Goal: Transaction & Acquisition: Purchase product/service

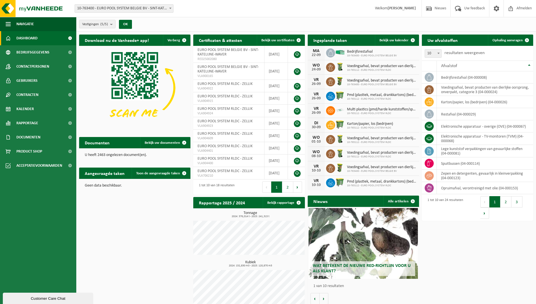
click at [137, 7] on span "10-763400 - EURO POOL SYSTEM BELGIE BV - SINT-KATELIJNE-WAVER" at bounding box center [124, 9] width 98 height 8
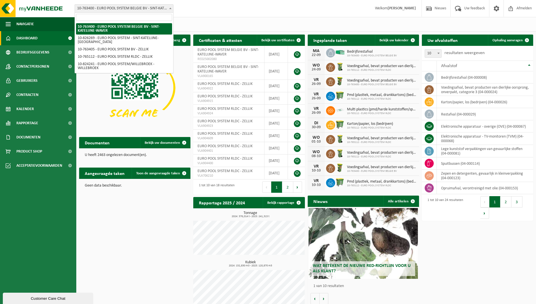
click at [138, 7] on span "10-763400 - EURO POOL SYSTEM BELGIE BV - SINT-KATELIJNE-WAVER" at bounding box center [124, 9] width 98 height 8
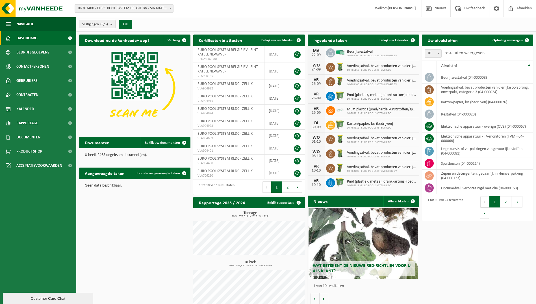
click at [355, 260] on div "Wat betekent de nieuwe RED-richtlijn voor u als klant?" at bounding box center [363, 243] width 109 height 71
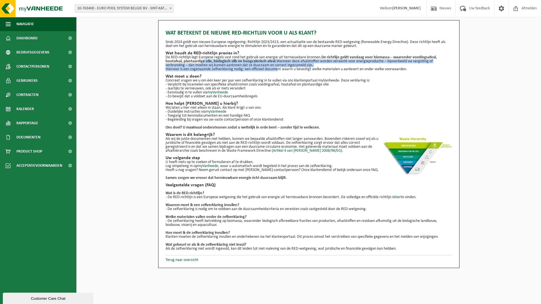
drag, startPoint x: 213, startPoint y: 63, endPoint x: 275, endPoint y: 70, distance: 62.3
click at [275, 70] on div "Wat betekent de nieuwe RED-richtlijn voor u als klant? Sinds 2024 geldt een nie…" at bounding box center [308, 138] width 286 height 224
click at [276, 70] on p "Hiervoor is een zogenaamde zelfverklaring nodig: een officieel document waarin …" at bounding box center [308, 69] width 286 height 4
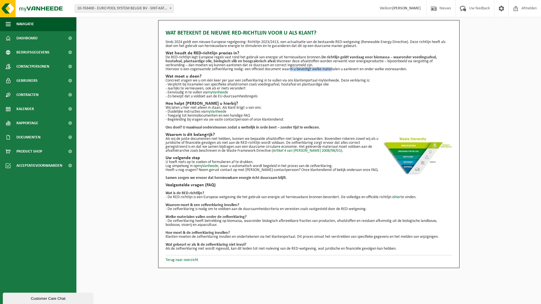
drag, startPoint x: 298, startPoint y: 68, endPoint x: 334, endPoint y: 69, distance: 35.9
click at [334, 69] on p "Hiervoor is een zogenaamde zelfverklaring nodig: een officieel document waarin …" at bounding box center [308, 69] width 286 height 4
click at [225, 92] on link "myVanheede" at bounding box center [217, 92] width 21 height 4
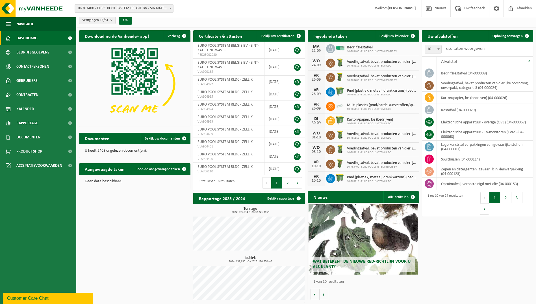
scroll to position [5, 0]
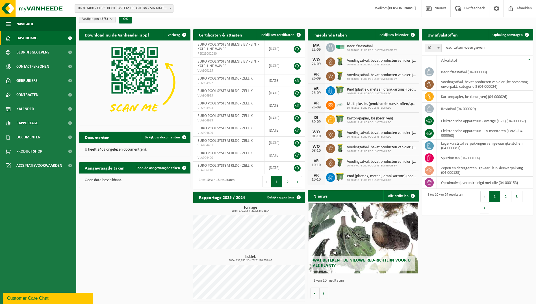
click at [383, 248] on div "Wat betekent de nieuwe RED-richtlijn voor u als klant?" at bounding box center [363, 237] width 109 height 71
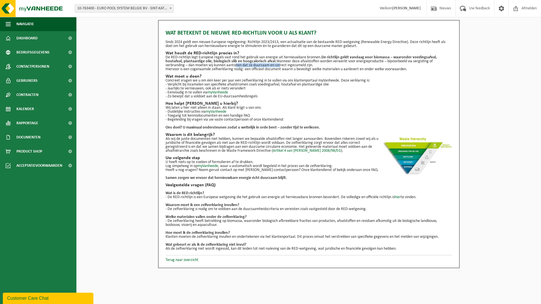
drag, startPoint x: 237, startPoint y: 66, endPoint x: 289, endPoint y: 66, distance: 51.7
click at [286, 66] on p "De RED-richtlijn legt Europese regels vast rond het gebruik van energie uit her…" at bounding box center [308, 61] width 286 height 12
click at [289, 66] on p "De RED-richtlijn legt Europese regels vast rond het gebruik van energie uit her…" at bounding box center [308, 61] width 286 height 12
drag, startPoint x: 239, startPoint y: 70, endPoint x: 297, endPoint y: 71, distance: 57.7
click at [295, 70] on p "Hiervoor is een zogenaamde zelfverklaring nodig: een officieel document waarin …" at bounding box center [308, 69] width 286 height 4
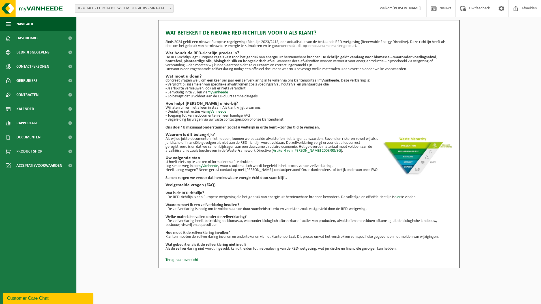
click at [297, 71] on p "Hiervoor is een zogenaamde zelfverklaring nodig: een officieel document waarin …" at bounding box center [308, 69] width 286 height 4
drag, startPoint x: 193, startPoint y: 70, endPoint x: 284, endPoint y: 70, distance: 91.0
click at [284, 70] on p "Hiervoor is een zogenaamde zelfverklaring nodig: een officieel document waarin …" at bounding box center [308, 69] width 286 height 4
click at [286, 69] on p "Hiervoor is een zogenaamde zelfverklaring nodig: een officieel document waarin …" at bounding box center [308, 69] width 286 height 4
drag, startPoint x: 219, startPoint y: 81, endPoint x: 279, endPoint y: 81, distance: 59.6
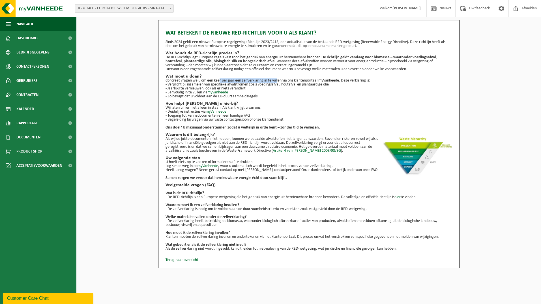
click at [279, 81] on p "Concreet vragen we u om één keer per jaar een zelfverklaring in te vullen via o…" at bounding box center [308, 81] width 286 height 4
click at [280, 81] on p "Concreet vragen we u om één keer per jaar een zelfverklaring in te vullen via o…" at bounding box center [308, 81] width 286 height 4
drag, startPoint x: 191, startPoint y: 83, endPoint x: 272, endPoint y: 83, distance: 80.8
click at [272, 83] on p "- Verplicht bij inzamelen van specifieke afvalstromen zoals voedingsafval, hout…" at bounding box center [308, 85] width 286 height 4
click at [274, 84] on p "- Verplicht bij inzamelen van specifieke afvalstromen zoals voedingsafval, hout…" at bounding box center [308, 85] width 286 height 4
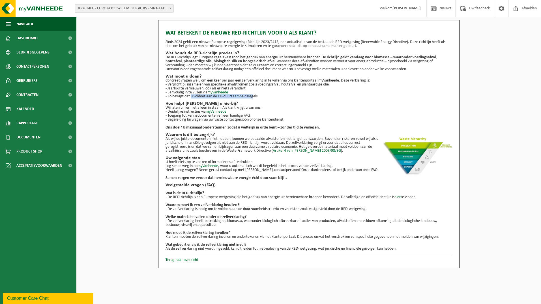
drag, startPoint x: 189, startPoint y: 97, endPoint x: 254, endPoint y: 96, distance: 65.0
click at [254, 96] on p "- Zo bewijst dat u voldoet aan de EU-duurzaamheidsregels" at bounding box center [308, 96] width 286 height 4
click at [255, 96] on p "- Zo bewijst dat u voldoet aan de EU-duurzaamheidsregels" at bounding box center [308, 96] width 286 height 4
drag, startPoint x: 215, startPoint y: 128, endPoint x: 248, endPoint y: 127, distance: 33.4
click at [248, 127] on strong "Ons doel? U maximaal ondersteunen zodat u wettelijk in orde bent – zonder tijd …" at bounding box center [242, 127] width 154 height 4
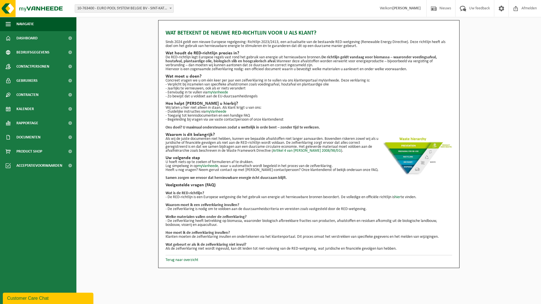
drag, startPoint x: 248, startPoint y: 127, endPoint x: 223, endPoint y: 133, distance: 25.8
click at [223, 133] on h2 "Waarom is dit belangrijk?" at bounding box center [308, 134] width 286 height 5
drag, startPoint x: 181, startPoint y: 139, endPoint x: 248, endPoint y: 143, distance: 67.1
click at [248, 143] on p "Als wij de juiste documenten niet hebben, kunnen we bepaalde afvalstoffen niet …" at bounding box center [308, 145] width 286 height 16
drag, startPoint x: 248, startPoint y: 143, endPoint x: 230, endPoint y: 143, distance: 18.4
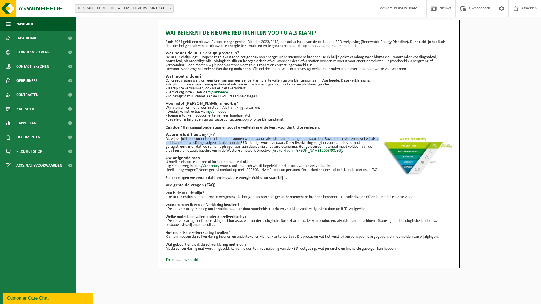
click at [230, 143] on p "Als wij de juiste documenten niet hebben, kunnen we bepaalde afvalstoffen niet …" at bounding box center [308, 145] width 286 height 16
drag, startPoint x: 232, startPoint y: 141, endPoint x: 259, endPoint y: 141, distance: 26.9
click at [259, 141] on p "Als wij de juiste documenten niet hebben, kunnen we bepaalde afvalstoffen niet …" at bounding box center [308, 145] width 286 height 16
click at [260, 142] on p "Als wij de juiste documenten niet hebben, kunnen we bepaalde afvalstoffen niet …" at bounding box center [308, 145] width 286 height 16
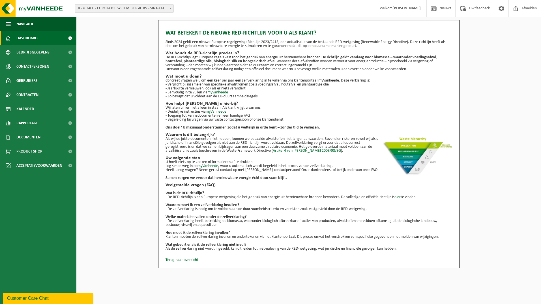
click at [28, 37] on span "Dashboard" at bounding box center [26, 38] width 21 height 14
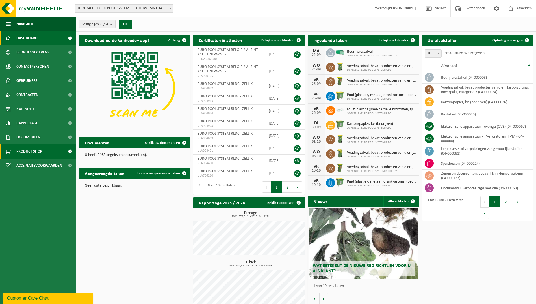
click at [40, 152] on span "Product Shop" at bounding box center [29, 151] width 26 height 14
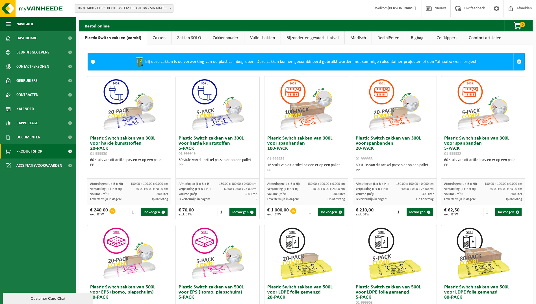
click at [39, 150] on span "Product Shop" at bounding box center [29, 151] width 26 height 14
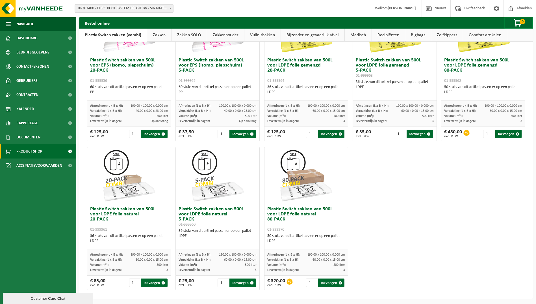
scroll to position [227, 0]
click at [153, 37] on link "Zakken" at bounding box center [159, 35] width 24 height 13
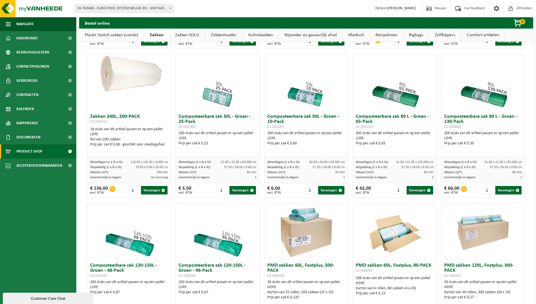
scroll to position [170, 0]
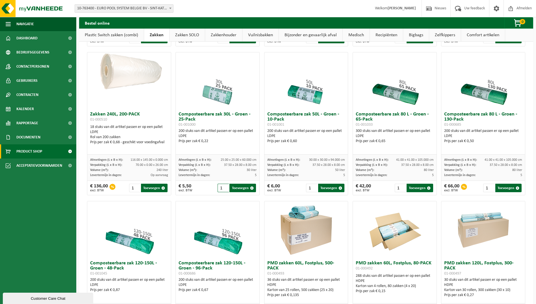
click at [220, 188] on input "1" at bounding box center [223, 187] width 11 height 8
click at [163, 12] on span "10-763400 - EURO POOL SYSTEM BELGIE BV - SINT-KATELIJNE-WAVER" at bounding box center [124, 9] width 98 height 8
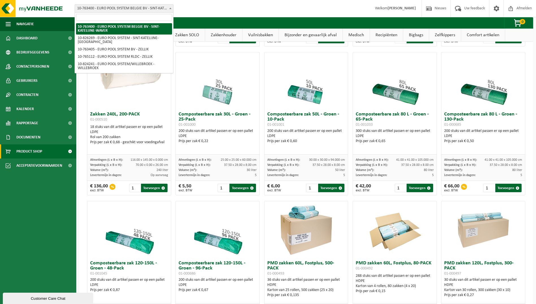
click at [160, 9] on span "10-763400 - EURO POOL SYSTEM BELGIE BV - SINT-KATELIJNE-WAVER" at bounding box center [124, 9] width 98 height 8
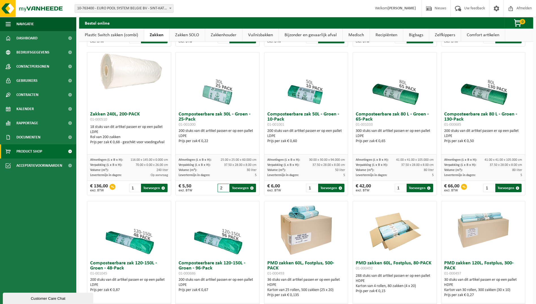
click at [224, 187] on input "2" at bounding box center [223, 187] width 11 height 8
click at [224, 187] on input "3" at bounding box center [223, 187] width 11 height 8
click at [224, 187] on input "4" at bounding box center [223, 187] width 11 height 8
click at [224, 187] on input "5" at bounding box center [223, 187] width 11 height 8
click at [225, 189] on input "4" at bounding box center [223, 187] width 11 height 8
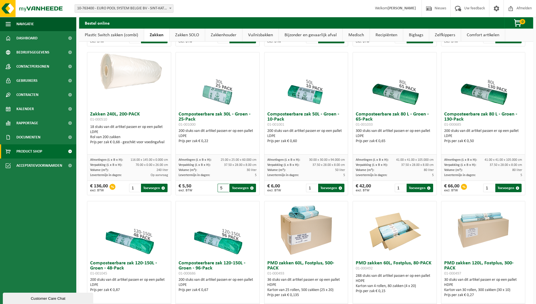
click at [224, 187] on input "5" at bounding box center [223, 187] width 11 height 8
click at [224, 187] on input "6" at bounding box center [223, 187] width 11 height 8
click at [224, 187] on input "7" at bounding box center [223, 187] width 11 height 8
click at [224, 187] on input "8" at bounding box center [223, 187] width 11 height 8
click at [224, 187] on input "9" at bounding box center [223, 187] width 11 height 8
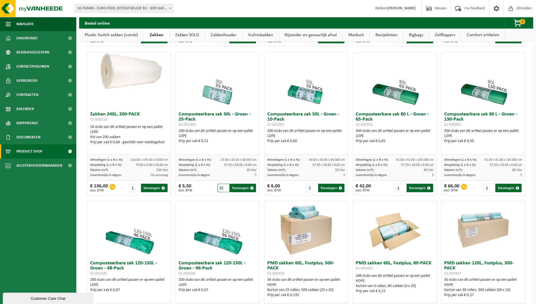
click at [224, 187] on input "10" at bounding box center [223, 187] width 11 height 8
drag, startPoint x: 219, startPoint y: 187, endPoint x: 226, endPoint y: 187, distance: 7.4
click at [226, 187] on input "10" at bounding box center [223, 187] width 11 height 8
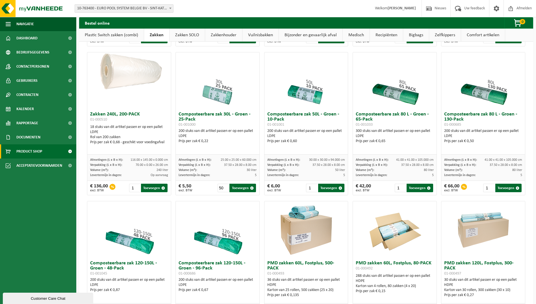
click at [211, 201] on div "Composteerbare zak 120-150L - Groen - 96-Pack 01-000686 200 stuks van dit artik…" at bounding box center [218, 272] width 84 height 143
click at [239, 189] on button "Toevoegen" at bounding box center [243, 187] width 26 height 8
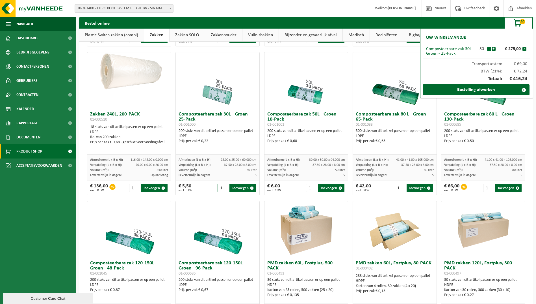
drag, startPoint x: 219, startPoint y: 186, endPoint x: 224, endPoint y: 188, distance: 4.6
click at [224, 188] on input "1" at bounding box center [223, 187] width 11 height 8
type input "25"
click at [488, 49] on button "-" at bounding box center [489, 49] width 4 height 4
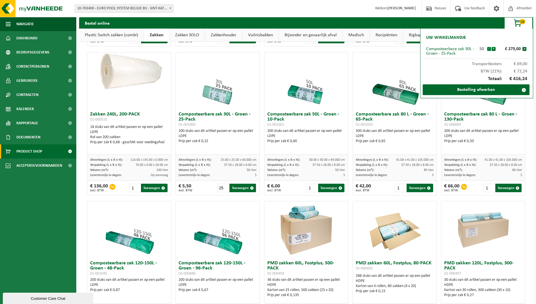
scroll to position [0, 0]
click at [488, 49] on button "-" at bounding box center [489, 49] width 4 height 4
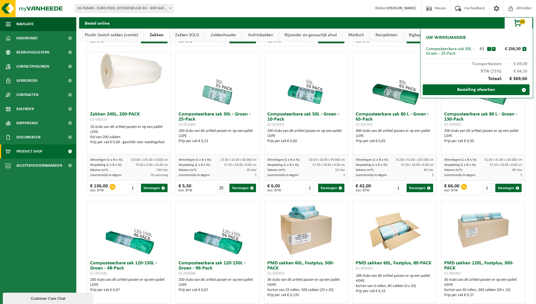
click at [481, 49] on div "43" at bounding box center [482, 49] width 10 height 5
click at [489, 49] on button "-" at bounding box center [489, 49] width 4 height 4
click at [488, 49] on button "-" at bounding box center [489, 49] width 4 height 4
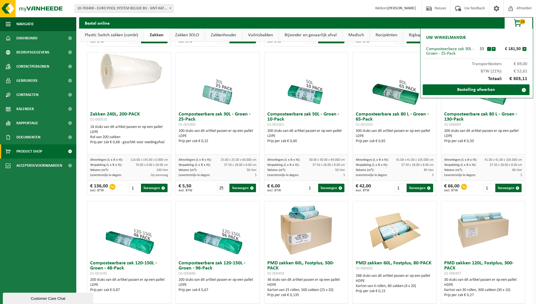
click at [488, 49] on button "-" at bounding box center [489, 49] width 4 height 4
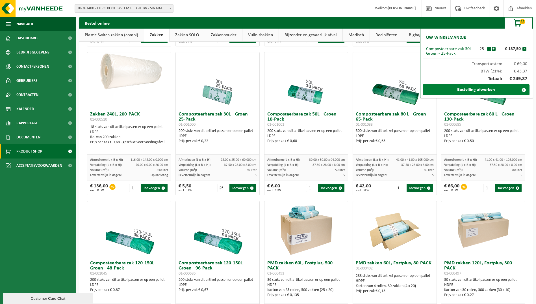
click at [503, 88] on link "Bestelling afwerken" at bounding box center [476, 89] width 107 height 11
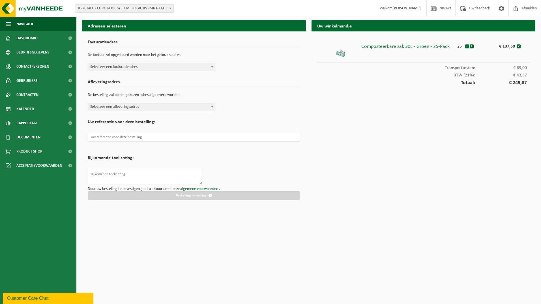
click at [152, 68] on span "Selecteer een facturatieadres" at bounding box center [151, 67] width 127 height 8
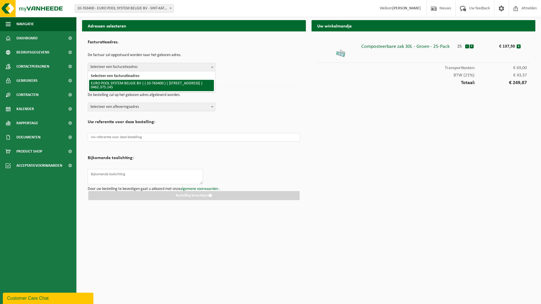
select select "12660"
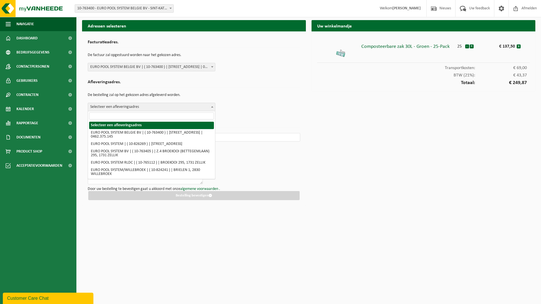
click at [125, 105] on span "Selecteer een afleveringsadres" at bounding box center [151, 107] width 127 height 8
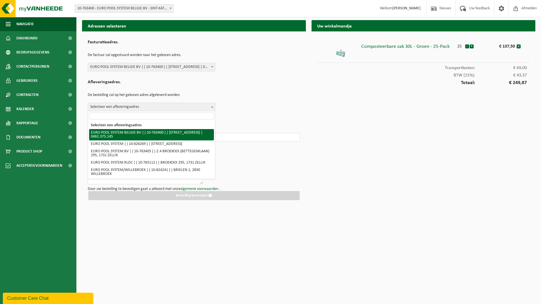
select select "12660"
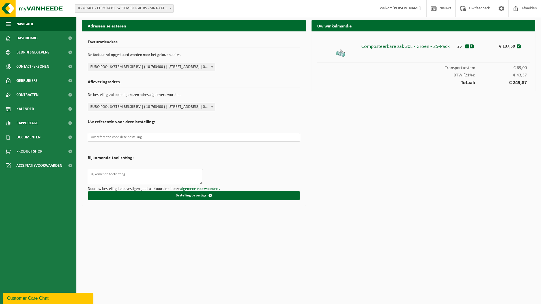
click at [126, 137] on input "text" at bounding box center [194, 137] width 212 height 8
click at [123, 139] on input "text" at bounding box center [194, 137] width 212 height 8
click at [203, 157] on form "Facturatieadres. De factuur zal opgestuurd worden naar het gekozen adres. Selec…" at bounding box center [194, 118] width 212 height 163
click at [150, 169] on textarea at bounding box center [145, 176] width 115 height 15
click at [151, 140] on input "text" at bounding box center [194, 137] width 212 height 8
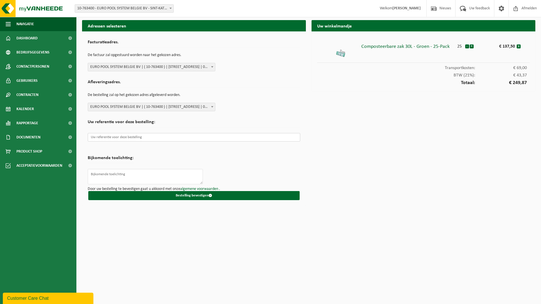
type input "V"
type input "z"
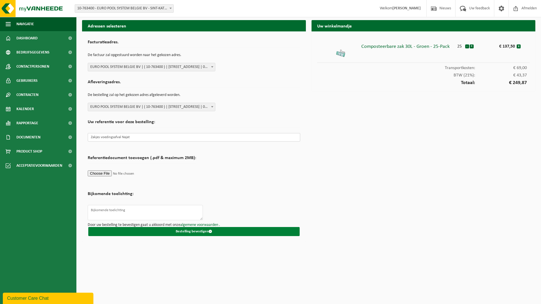
type input "Zakjes voedingsafval Najat"
click at [192, 232] on button "Bestelling bevestigen" at bounding box center [193, 231] width 211 height 9
